Goal: Transaction & Acquisition: Book appointment/travel/reservation

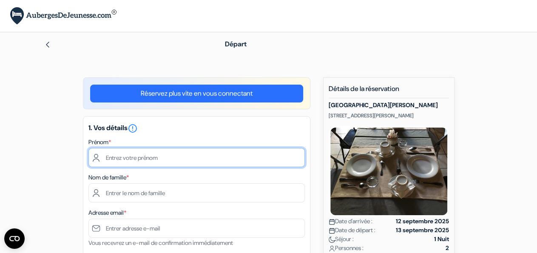
click at [131, 163] on input "text" at bounding box center [197, 157] width 217 height 19
type input "Florence"
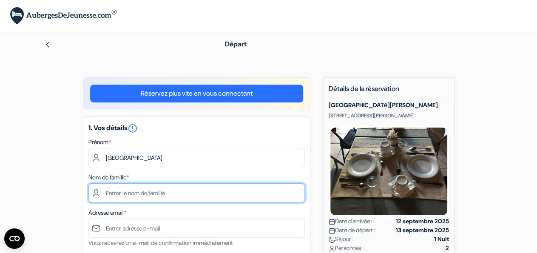
type input "PELTIER"
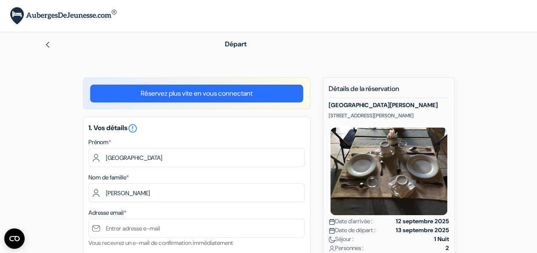
type input "PERS JUSSY"
type input "111 Route de la Vilonge"
type input "74930"
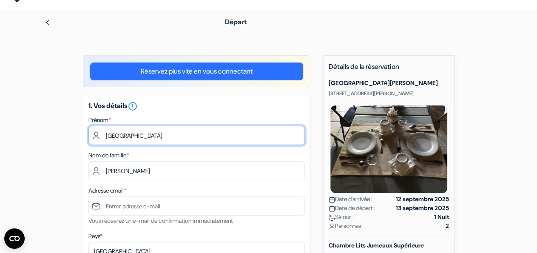
scroll to position [26, 0]
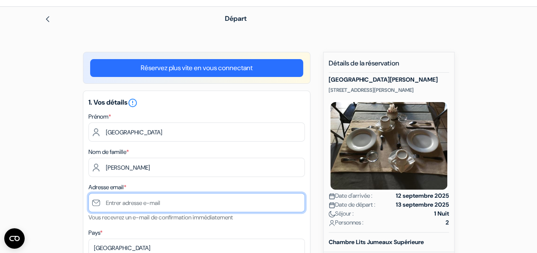
click at [128, 197] on input "text" at bounding box center [197, 202] width 217 height 19
type input "F"
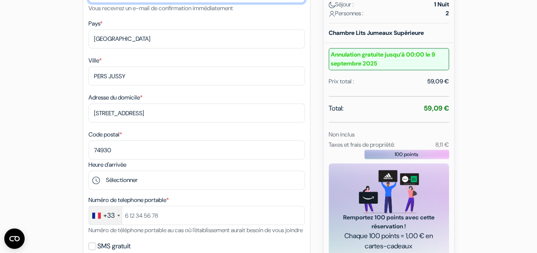
scroll to position [235, 0]
type input "[EMAIL_ADDRESS][DOMAIN_NAME]"
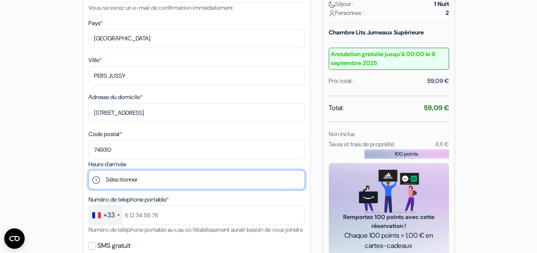
click at [89, 170] on select "Sélectionner 14:00 15:00 16:00 17:00 18:00 19:00 20:00 21:00 22:00" at bounding box center [197, 179] width 217 height 19
select select "18"
click option "18:00" at bounding box center [0, 0] width 0 height 0
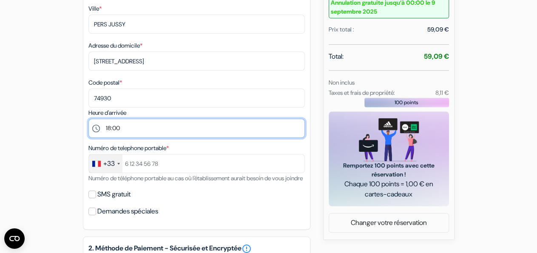
scroll to position [288, 0]
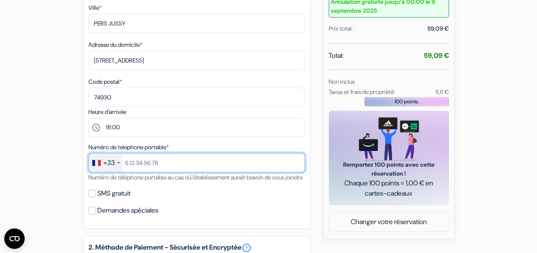
drag, startPoint x: 126, startPoint y: 163, endPoint x: 228, endPoint y: 169, distance: 102.3
click at [228, 169] on input "text" at bounding box center [197, 162] width 217 height 19
type input "è"
type input "777070657"
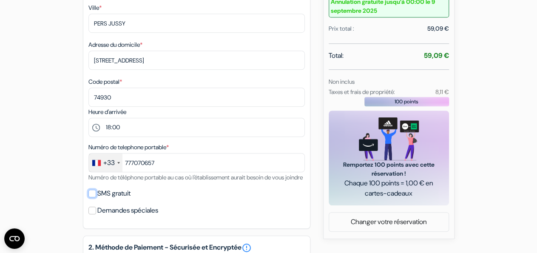
click at [94, 197] on input "SMS gratuit" at bounding box center [93, 194] width 8 height 8
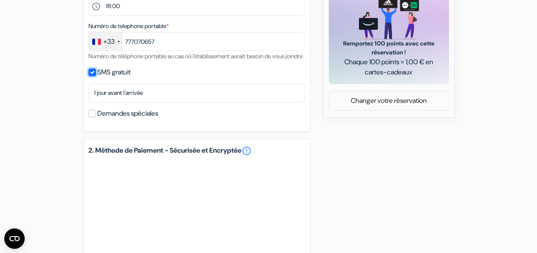
scroll to position [409, 0]
click at [93, 76] on input "SMS gratuit" at bounding box center [93, 72] width 8 height 8
checkbox input "false"
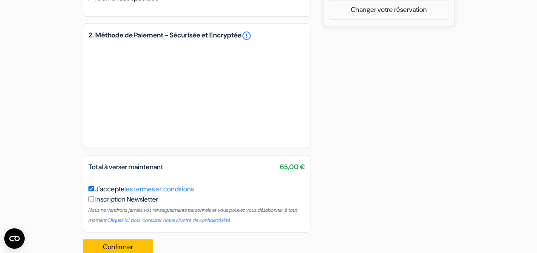
scroll to position [528, 0]
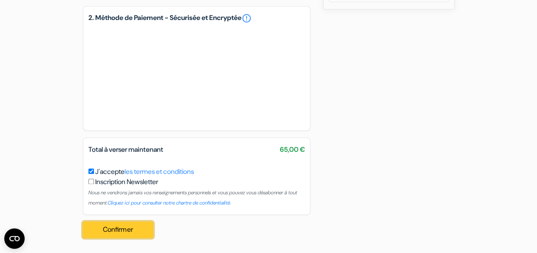
click at [130, 231] on button "Confirmer Loading..." at bounding box center [118, 230] width 71 height 16
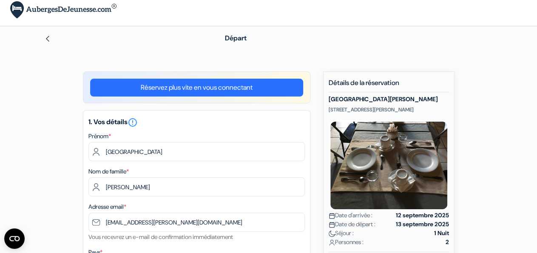
scroll to position [0, 0]
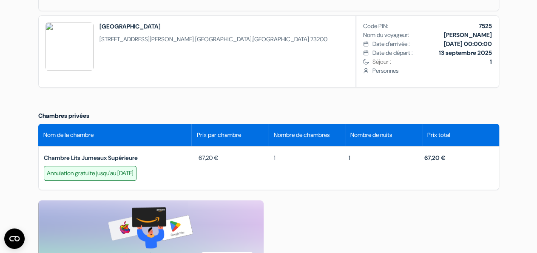
scroll to position [293, 0]
